Goal: Task Accomplishment & Management: Use online tool/utility

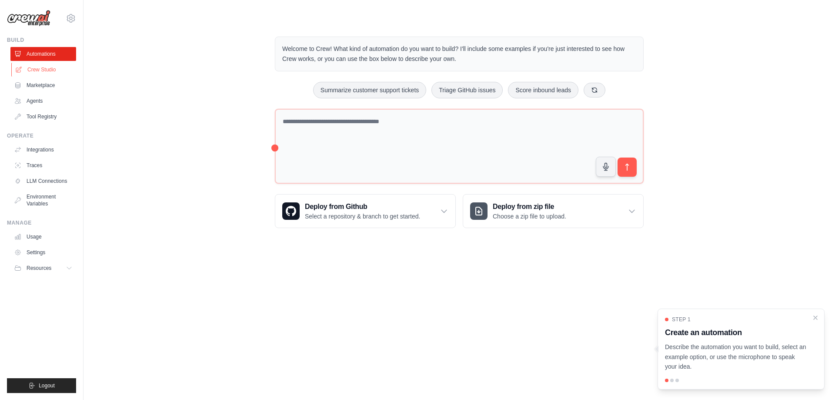
click at [50, 70] on link "Crew Studio" at bounding box center [44, 70] width 66 height 14
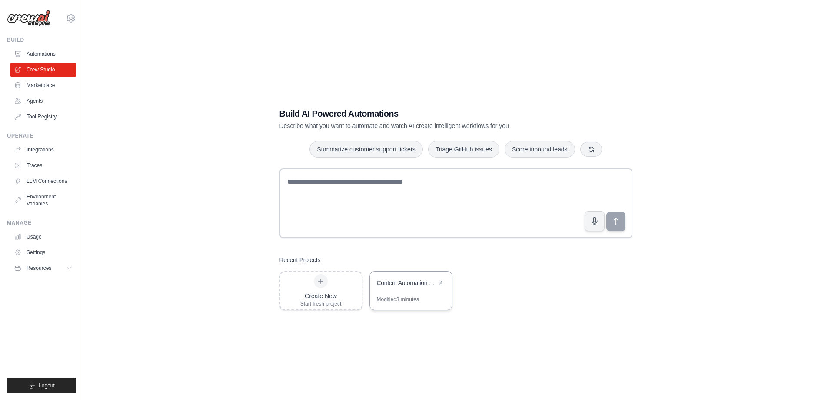
click at [415, 281] on div "Content Automation Pipeline" at bounding box center [407, 282] width 60 height 9
click at [323, 282] on icon at bounding box center [320, 280] width 7 height 7
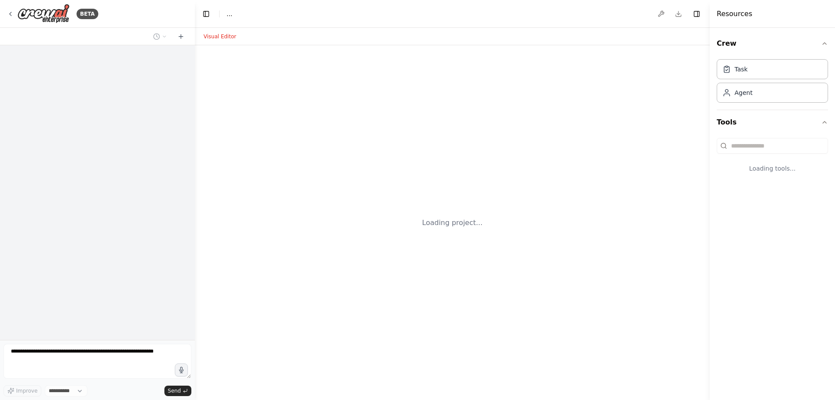
select select "****"
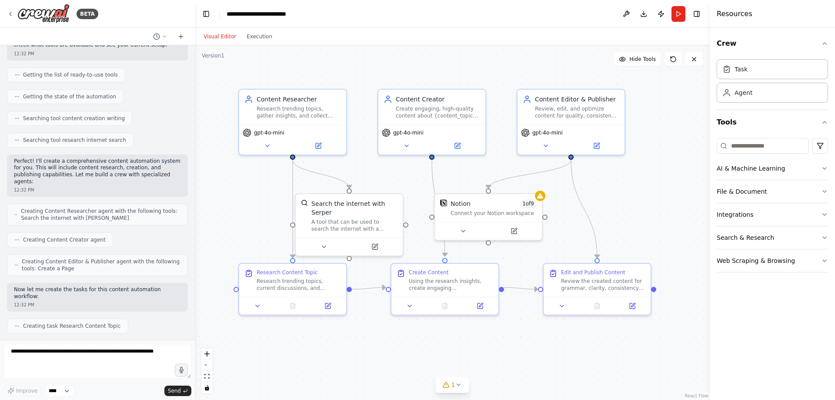
scroll to position [370, 0]
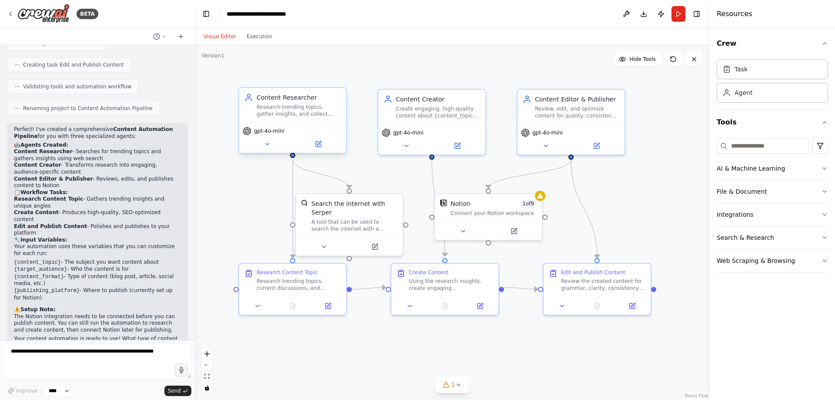
click at [320, 109] on div "Research trending topics, gather insights, and collect relevant information abo…" at bounding box center [299, 110] width 84 height 14
click at [391, 17] on header "**********" at bounding box center [452, 14] width 515 height 28
click at [9, 13] on icon at bounding box center [10, 13] width 7 height 7
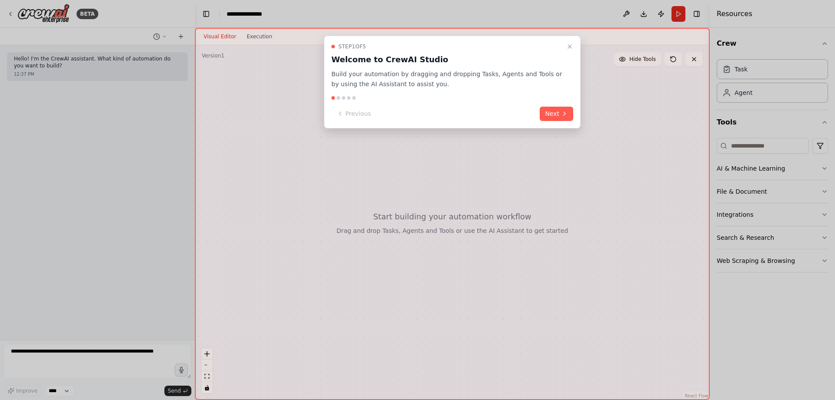
click at [8, 13] on div at bounding box center [417, 200] width 835 height 400
click at [568, 44] on icon "Close walkthrough" at bounding box center [569, 46] width 7 height 7
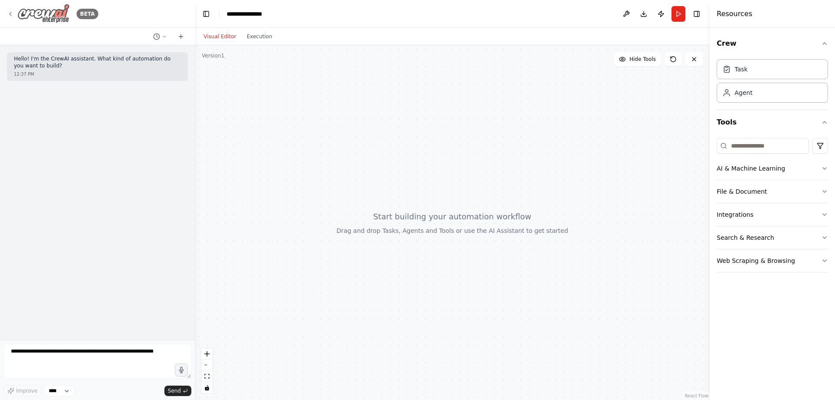
click at [7, 12] on icon at bounding box center [10, 13] width 7 height 7
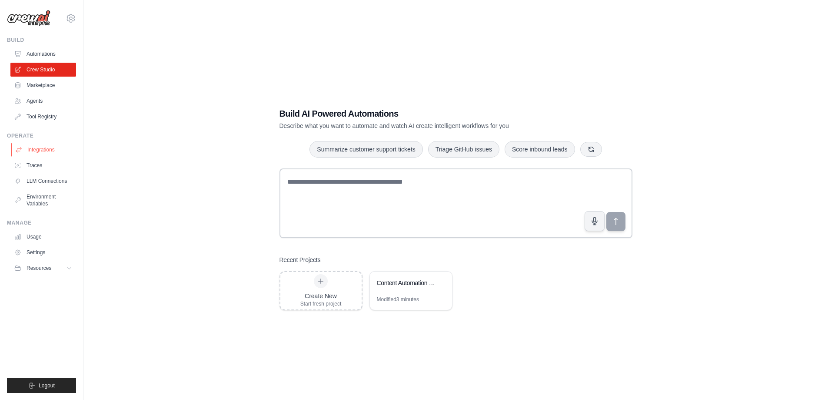
click at [37, 147] on link "Integrations" at bounding box center [44, 150] width 66 height 14
